Goal: Information Seeking & Learning: Understand process/instructions

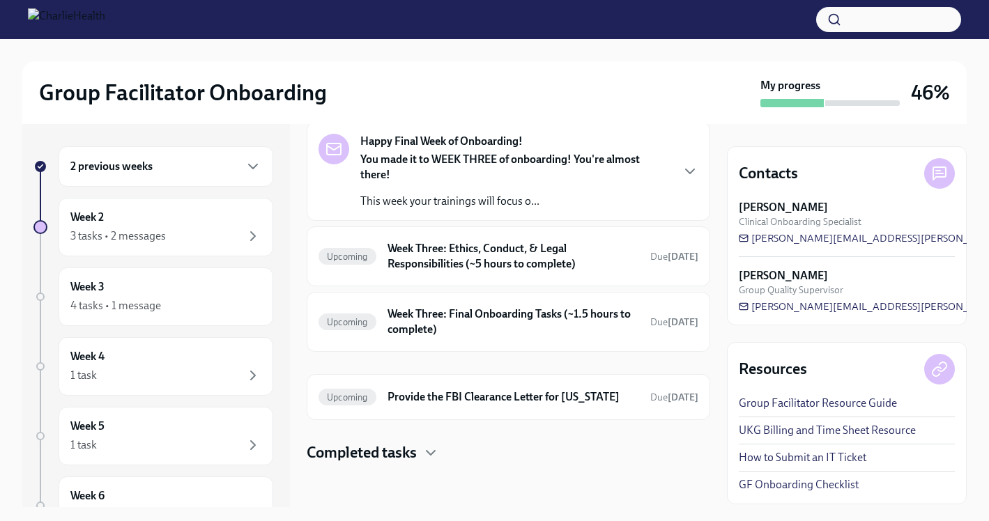
scroll to position [67, 0]
click at [461, 248] on h6 "Week Three: Ethics, Conduct, & Legal Responsibilities (~5 hours to complete)" at bounding box center [513, 255] width 252 height 31
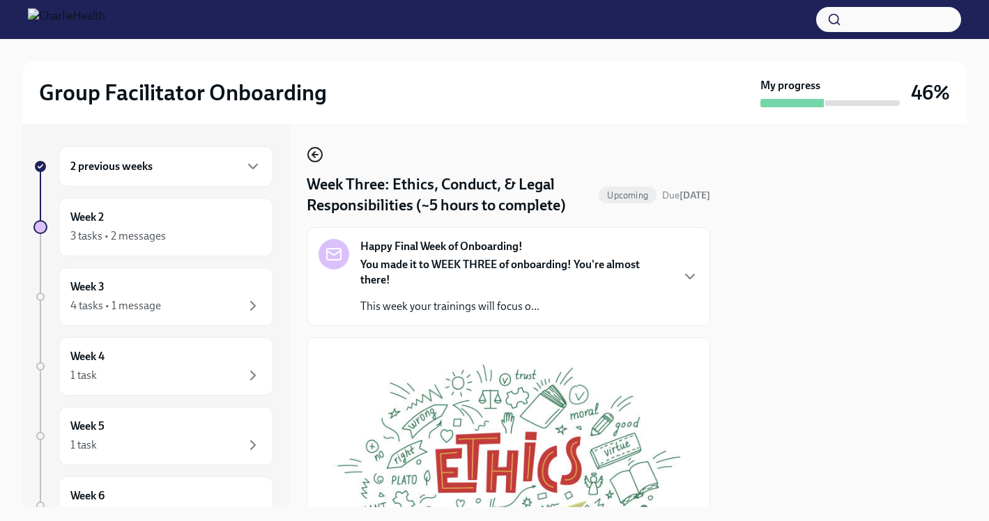
click at [312, 154] on icon "button" at bounding box center [313, 155] width 3 height 6
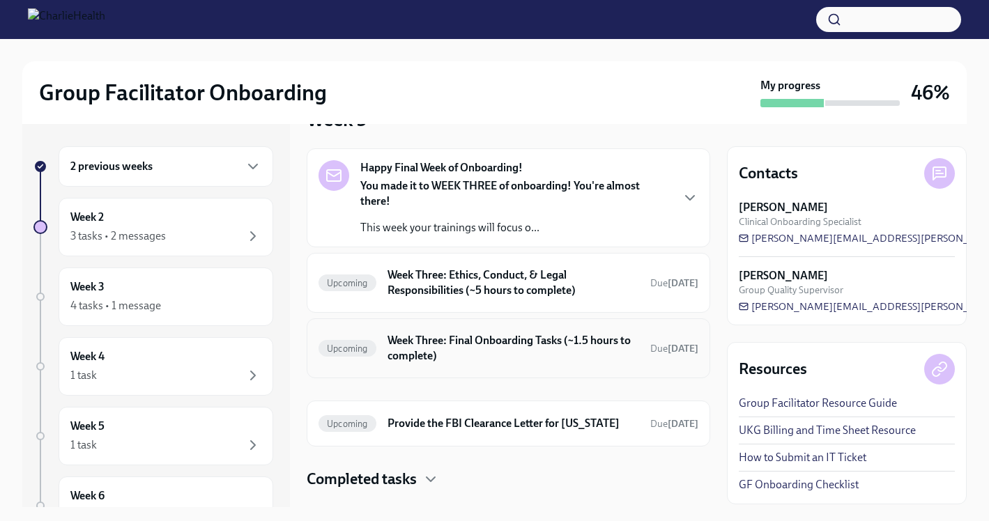
scroll to position [40, 0]
click at [528, 351] on h6 "Week Three: Final Onboarding Tasks (~1.5 hours to complete)" at bounding box center [513, 347] width 252 height 31
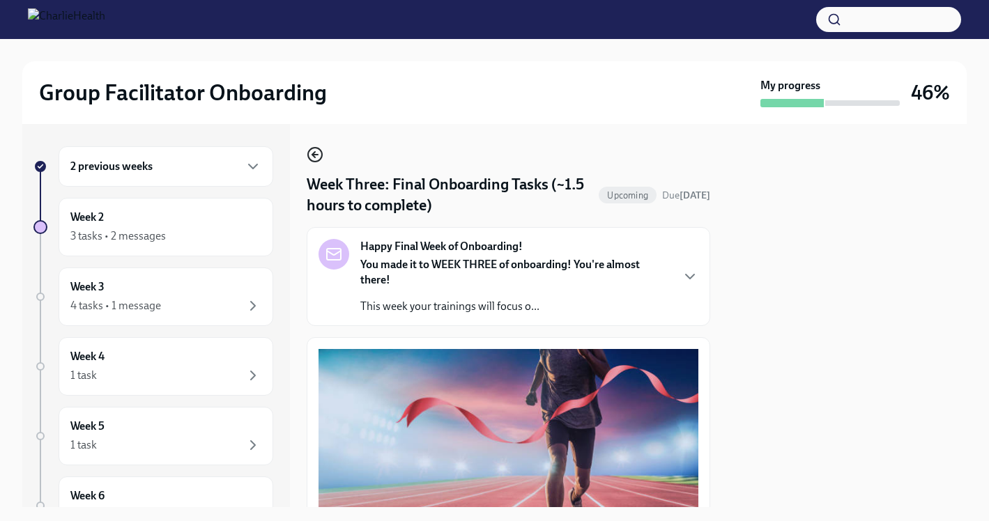
click at [316, 153] on icon "button" at bounding box center [315, 154] width 17 height 17
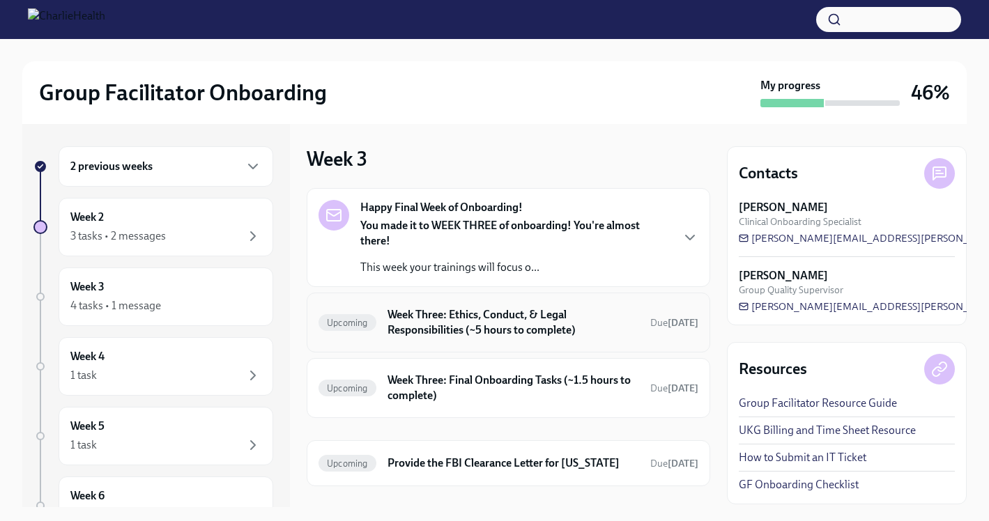
click at [526, 316] on h6 "Week Three: Ethics, Conduct, & Legal Responsibilities (~5 hours to complete)" at bounding box center [513, 322] width 252 height 31
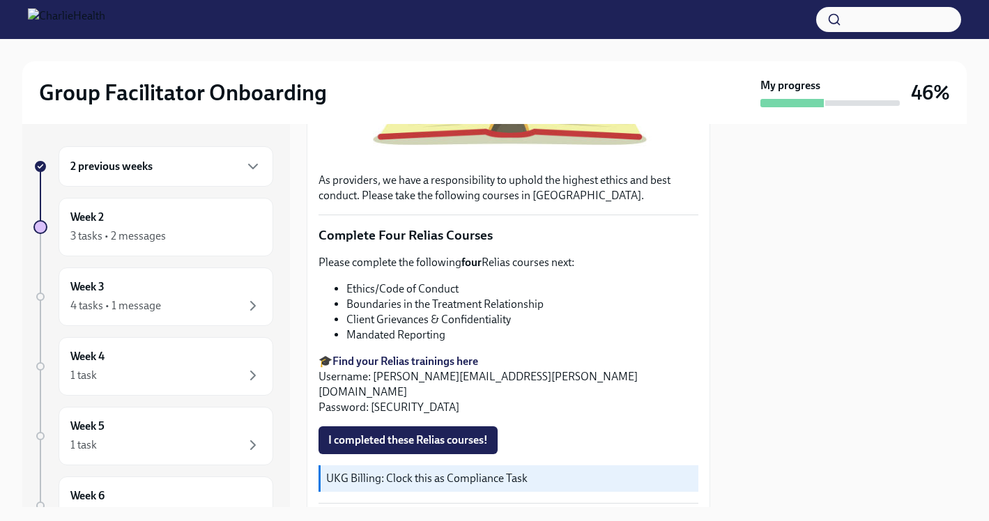
scroll to position [558, 0]
